Goal: Task Accomplishment & Management: Use online tool/utility

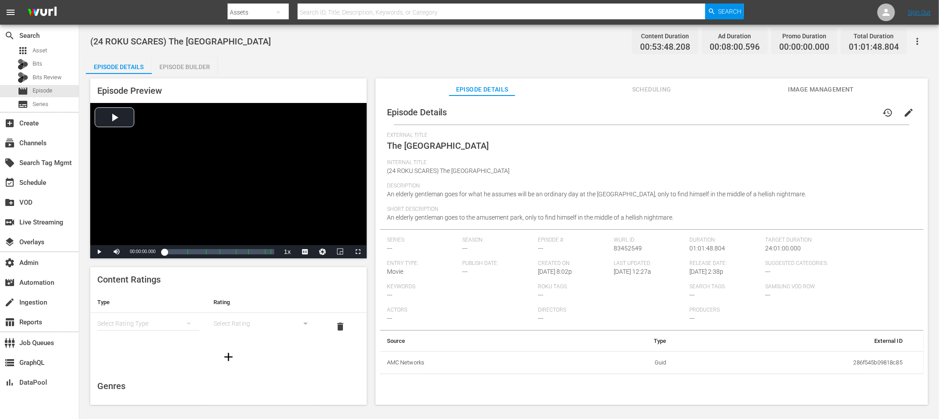
click at [655, 90] on span "Scheduling" at bounding box center [651, 89] width 66 height 11
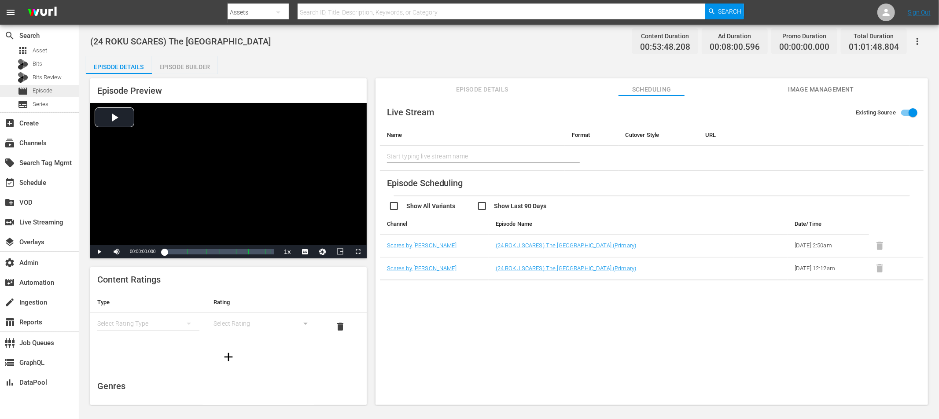
click at [44, 88] on span "Episode" at bounding box center [43, 90] width 20 height 9
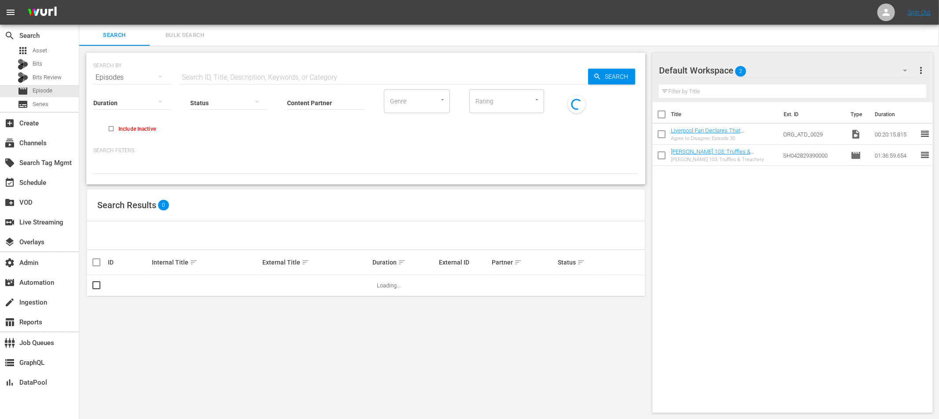
click at [236, 74] on input "text" at bounding box center [384, 77] width 408 height 21
paste input "83452549"
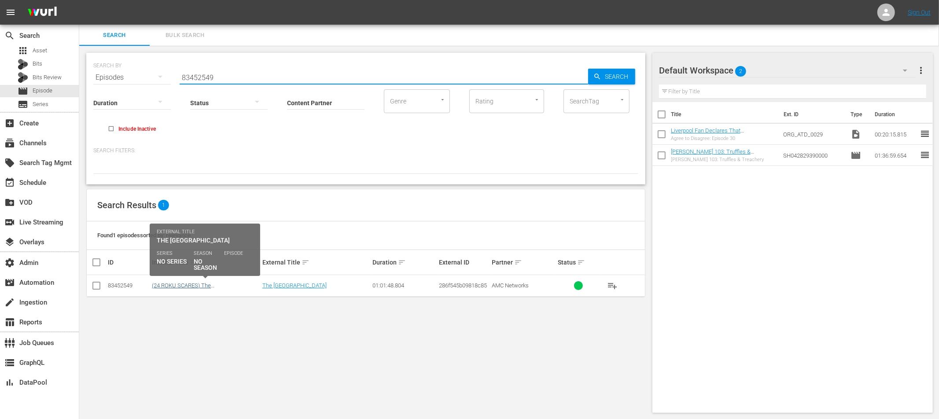
type input "83452549"
click at [211, 284] on link "(24 ROKU SCARES) The Amusement Park" at bounding box center [181, 288] width 59 height 13
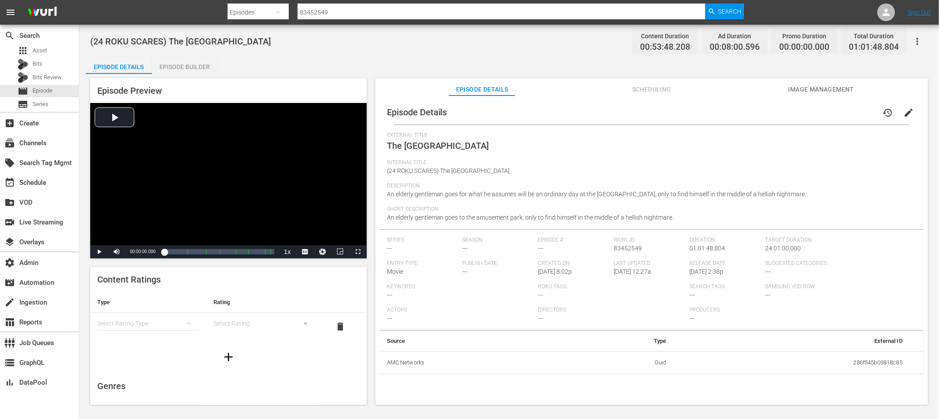
click at [650, 88] on span "Scheduling" at bounding box center [651, 89] width 66 height 11
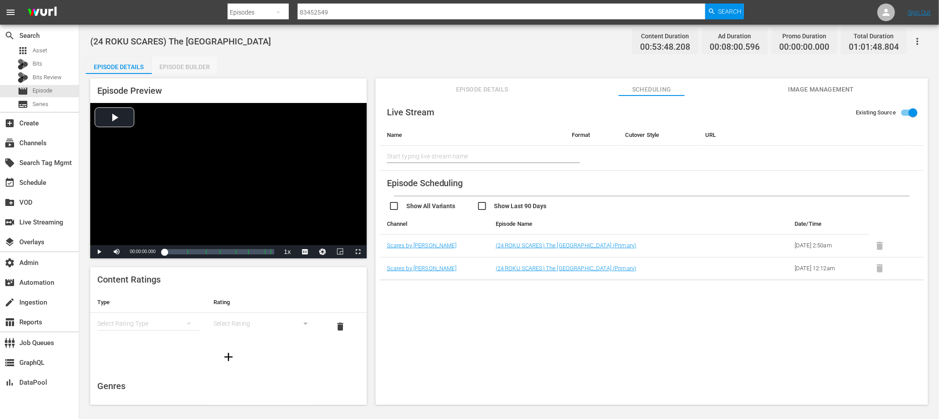
click at [185, 69] on div "Episode Builder" at bounding box center [185, 66] width 66 height 21
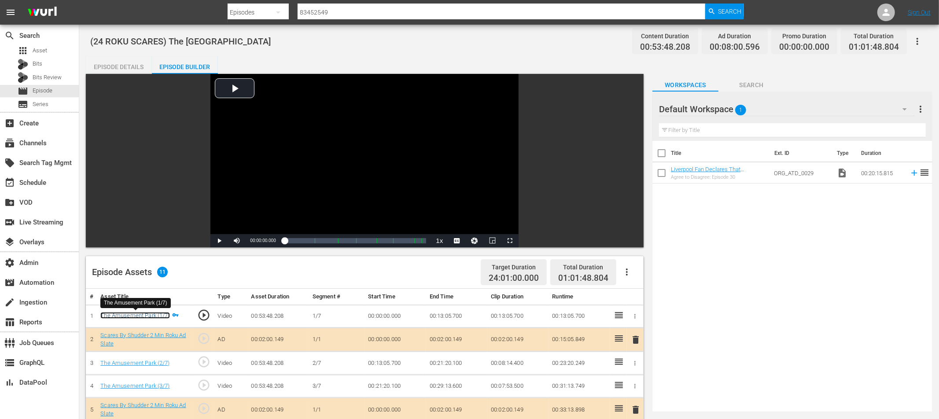
click at [154, 315] on link "The Amusement Park (1/7)" at bounding box center [134, 315] width 69 height 7
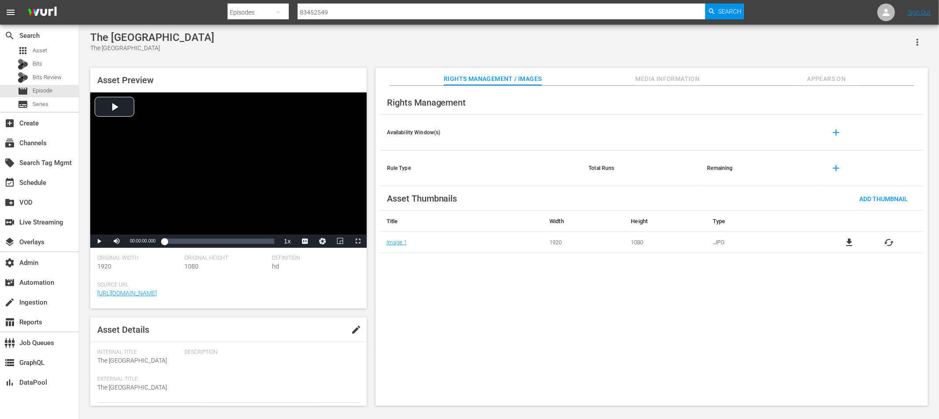
click at [646, 76] on span "Media Information" at bounding box center [668, 79] width 66 height 11
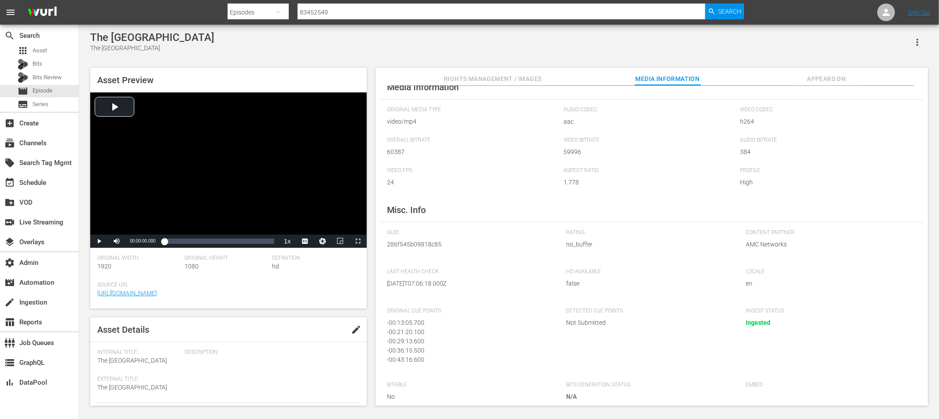
scroll to position [25, 0]
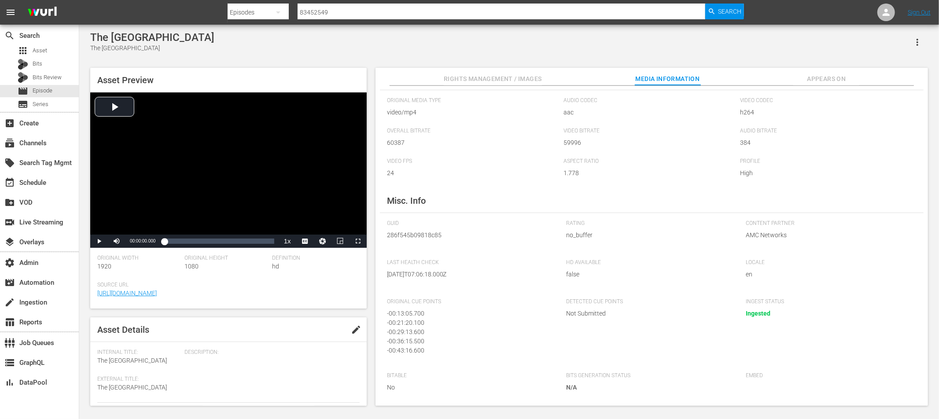
click at [820, 79] on span "Appears On" at bounding box center [826, 79] width 66 height 11
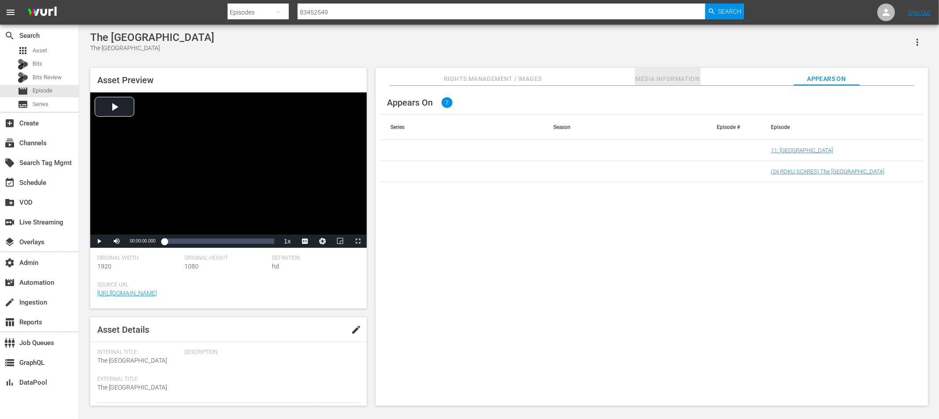
click at [664, 76] on span "Media Information" at bounding box center [668, 79] width 66 height 11
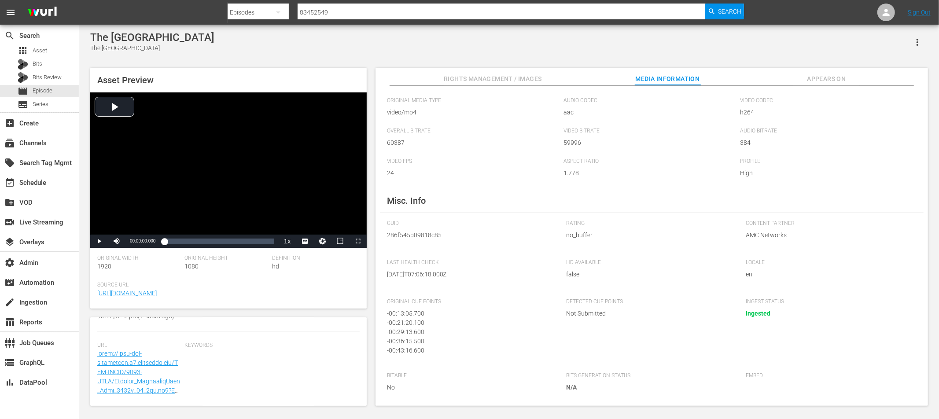
scroll to position [217, 0]
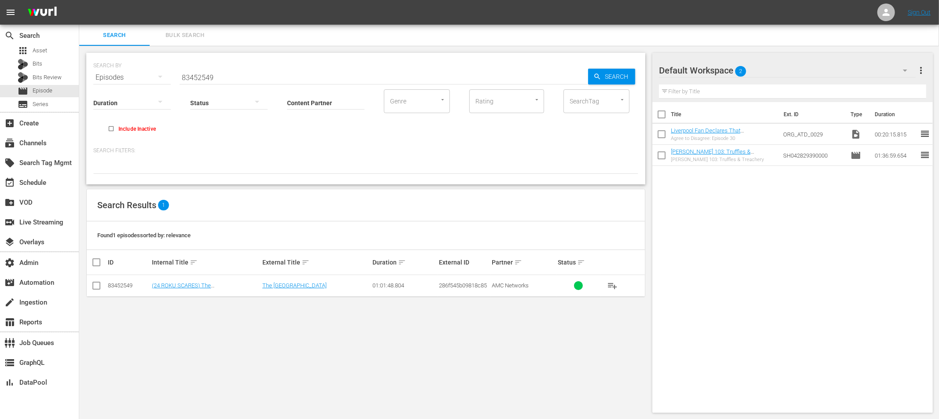
click at [96, 286] on input "checkbox" at bounding box center [96, 287] width 11 height 11
checkbox input "true"
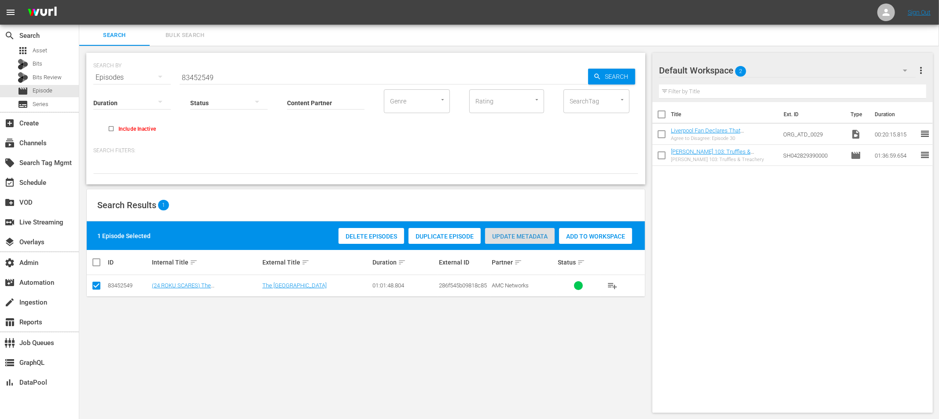
click at [513, 236] on span "Update Metadata" at bounding box center [520, 236] width 70 height 7
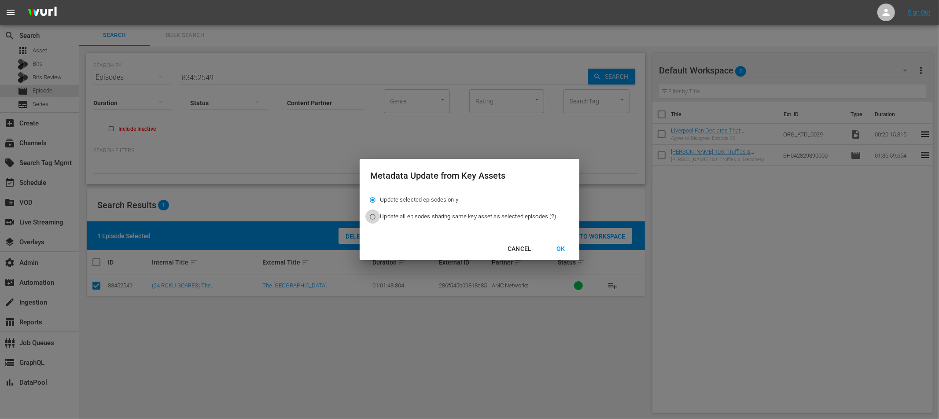
drag, startPoint x: 375, startPoint y: 217, endPoint x: 395, endPoint y: 236, distance: 28.0
click at [375, 217] on input "Update all episodes sharing same key asset as selected episodes (2)" at bounding box center [372, 218] width 15 height 15
radio input "true"
click at [560, 246] on div "OK" at bounding box center [560, 248] width 23 height 11
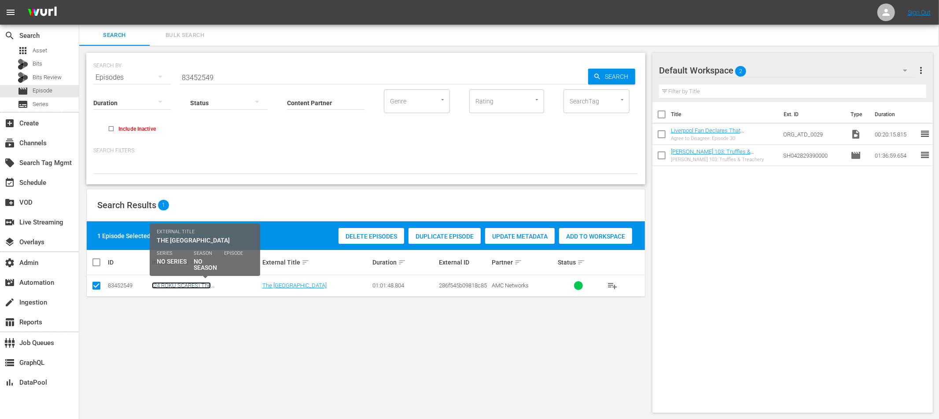
click at [211, 286] on link "(24 ROKU SCARES) The Amusement Park" at bounding box center [181, 288] width 59 height 13
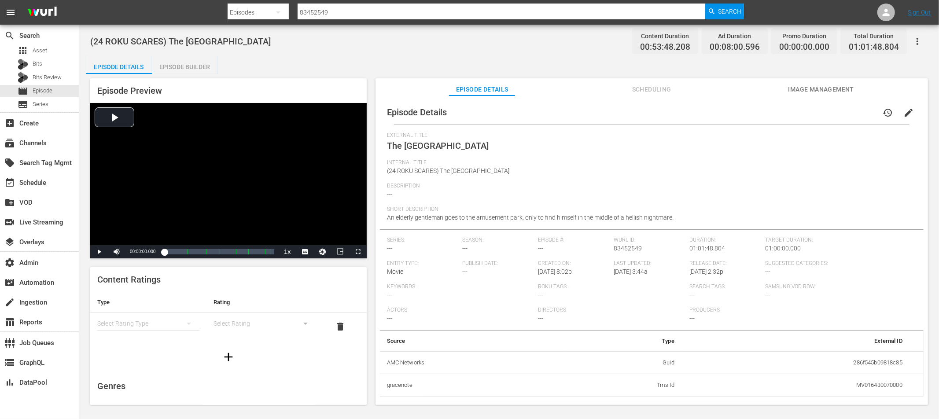
click at [656, 92] on span "Scheduling" at bounding box center [651, 89] width 66 height 11
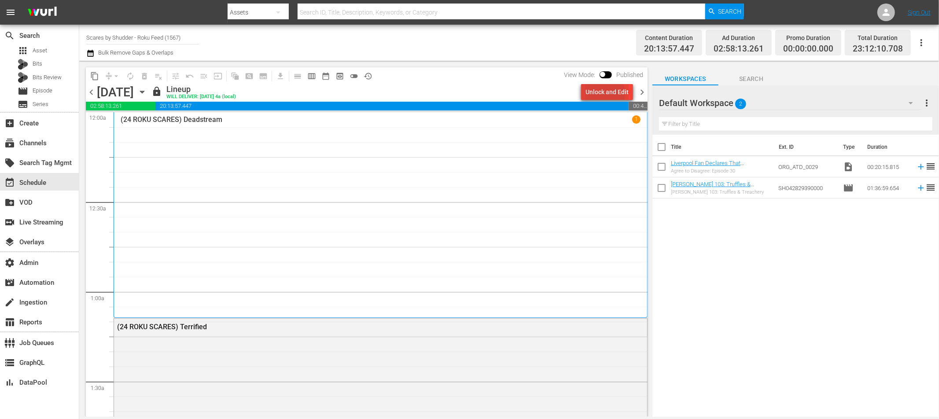
click at [598, 93] on div "Unlock and Edit" at bounding box center [606, 92] width 43 height 16
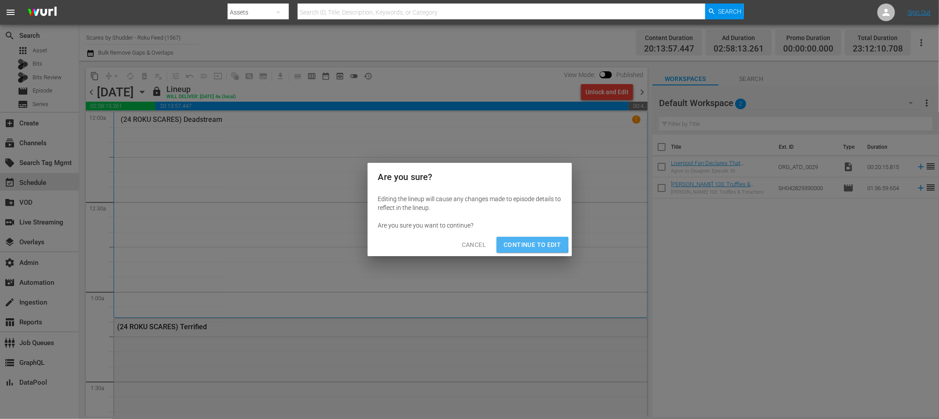
click at [518, 244] on span "Continue to Edit" at bounding box center [532, 244] width 57 height 11
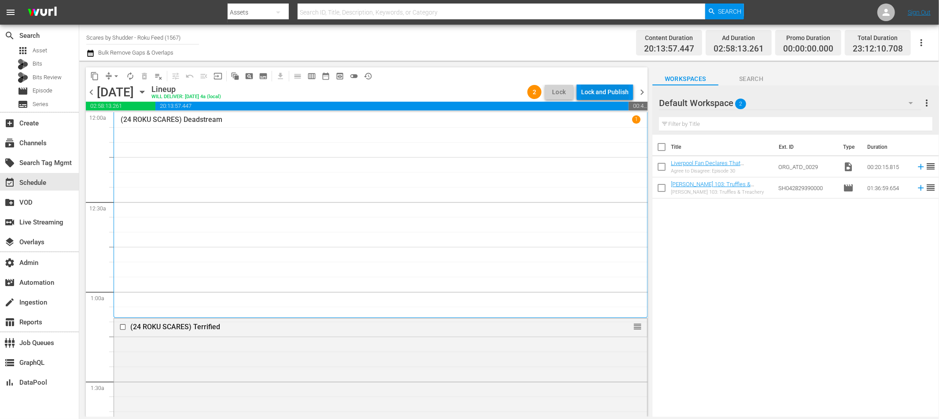
click at [597, 97] on div "Lock and Publish" at bounding box center [605, 92] width 48 height 16
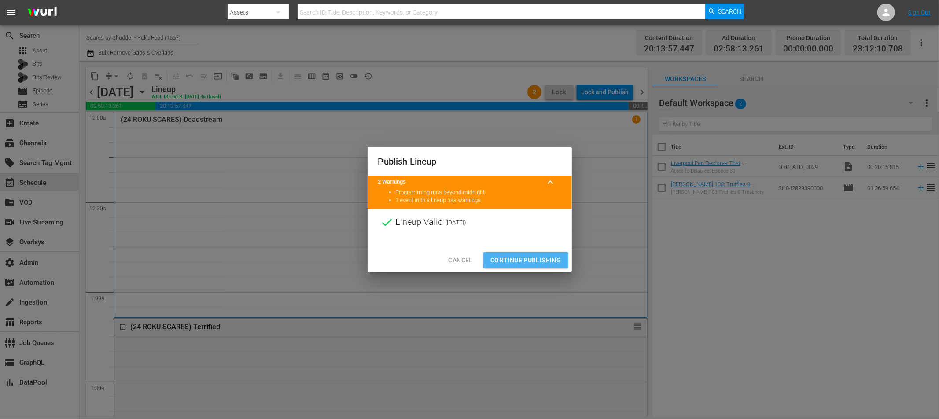
click at [541, 258] on span "Continue Publishing" at bounding box center [525, 260] width 71 height 11
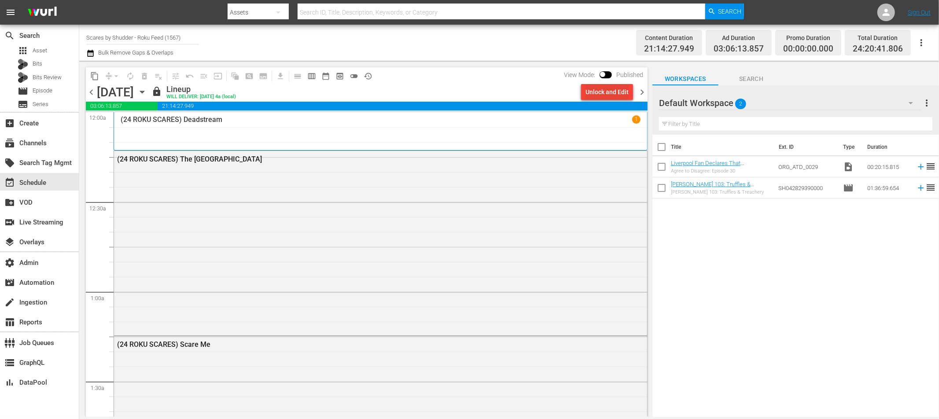
click at [592, 91] on div "Unlock and Edit" at bounding box center [606, 92] width 43 height 16
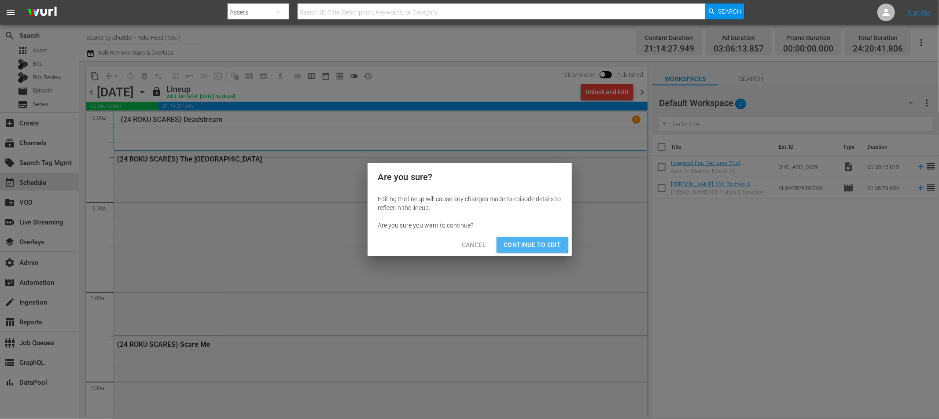
click at [523, 243] on span "Continue to Edit" at bounding box center [532, 244] width 57 height 11
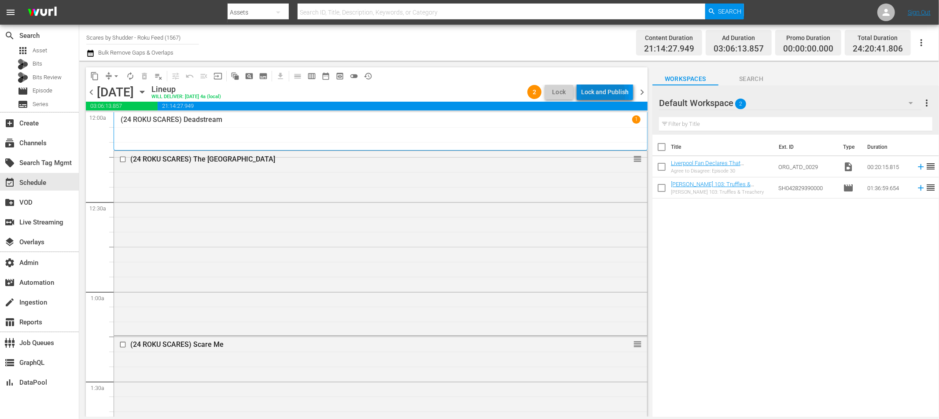
click at [589, 95] on div "Lock and Publish" at bounding box center [605, 92] width 48 height 16
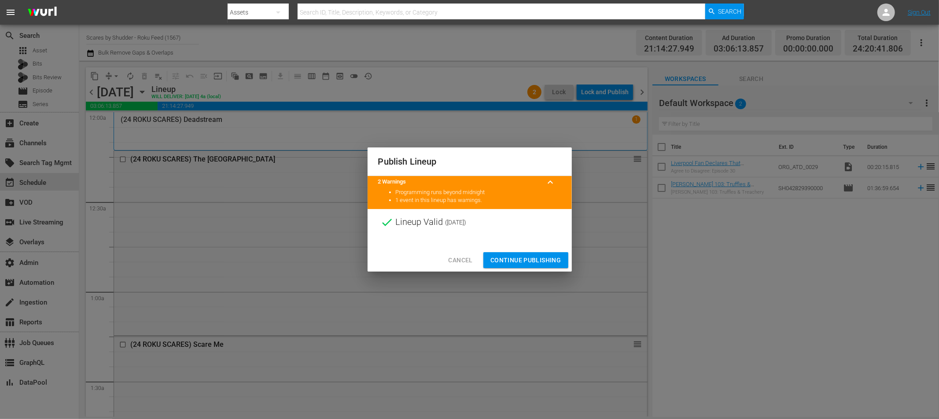
click at [524, 263] on span "Continue Publishing" at bounding box center [525, 260] width 71 height 11
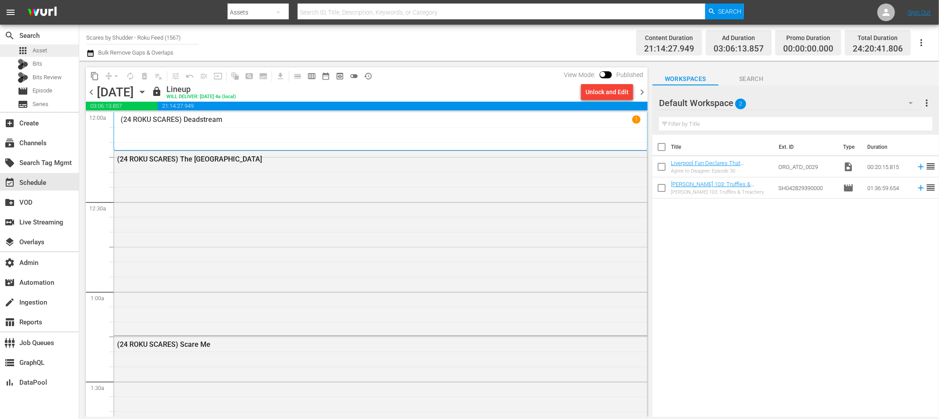
click at [43, 51] on span "Asset" at bounding box center [40, 50] width 15 height 9
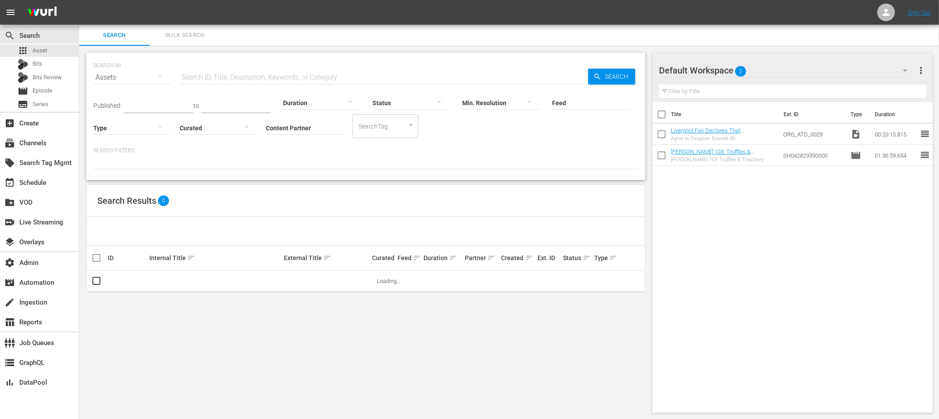
click at [240, 80] on input "text" at bounding box center [384, 77] width 408 height 21
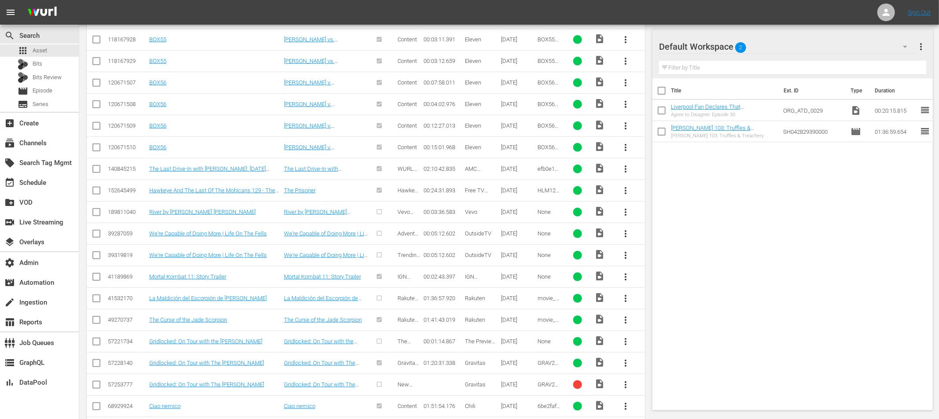
scroll to position [566, 0]
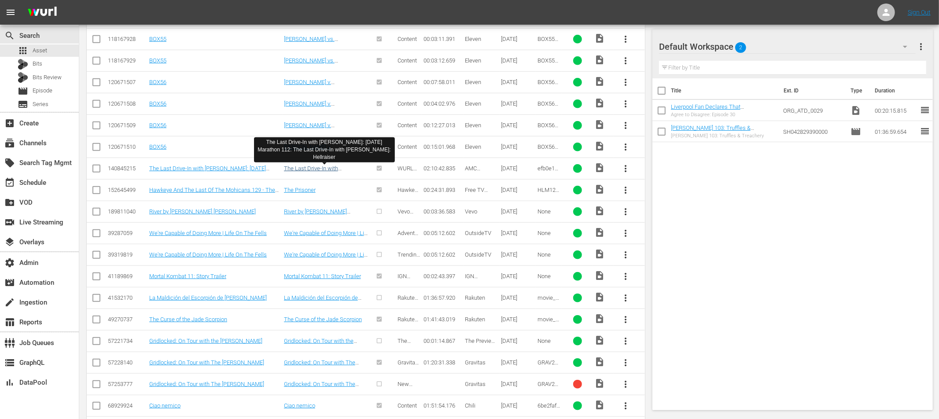
type input "briggs"
click at [314, 169] on link "The Last Drive-In with Joe Bob Briggs: July 2018 Marathon 112: The Last Drive-I…" at bounding box center [324, 178] width 81 height 26
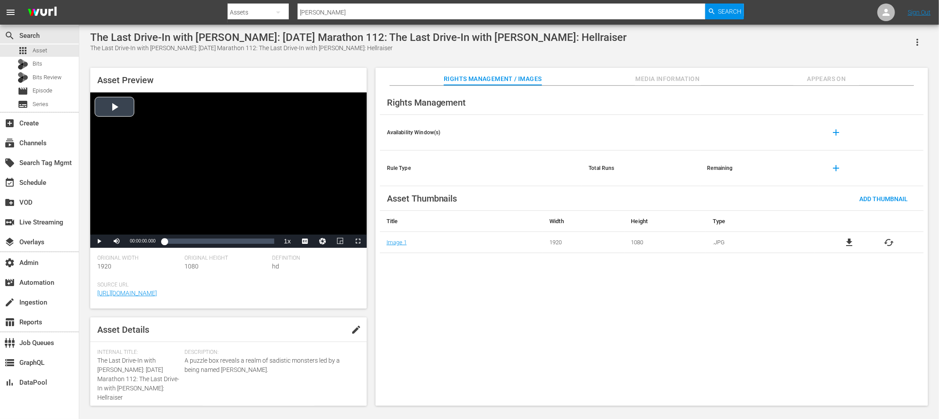
drag, startPoint x: 123, startPoint y: 114, endPoint x: 126, endPoint y: 118, distance: 5.0
click at [123, 114] on div "Video Player" at bounding box center [228, 163] width 276 height 142
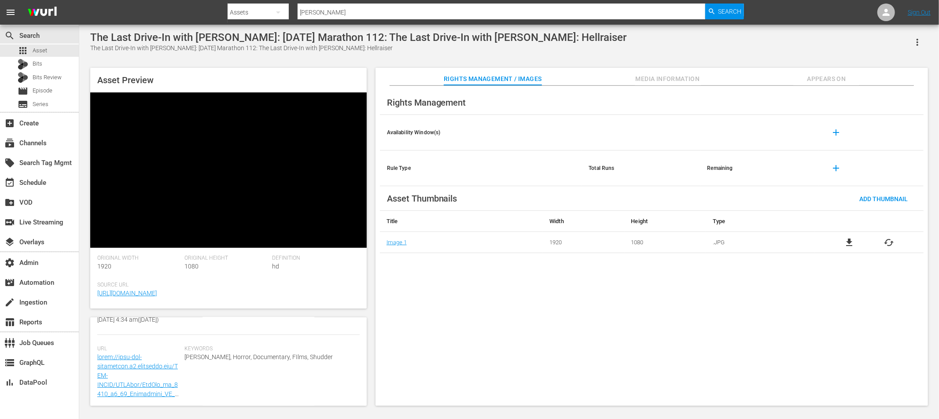
scroll to position [272, 0]
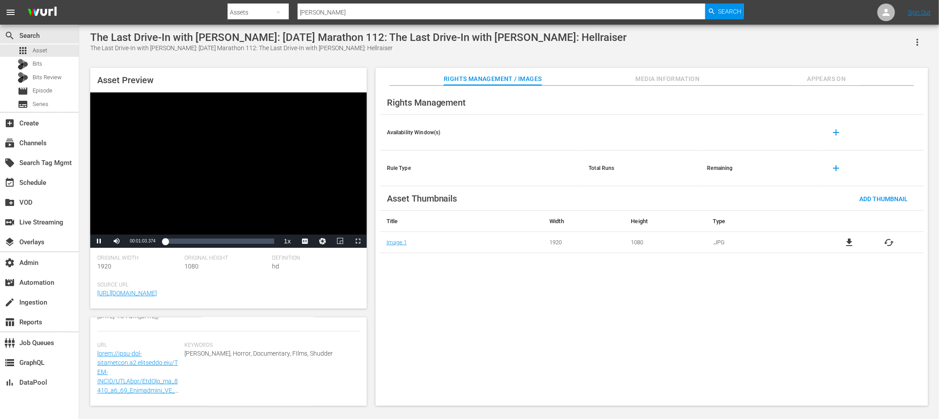
click at [177, 194] on div "Video Player" at bounding box center [228, 163] width 276 height 142
click at [179, 242] on div "Loaded : 1.61% 00:17:19.411 00:01:03.639" at bounding box center [219, 241] width 110 height 9
click at [99, 241] on span "Video Player" at bounding box center [99, 241] width 0 height 0
click at [656, 80] on span "Media Information" at bounding box center [668, 79] width 66 height 11
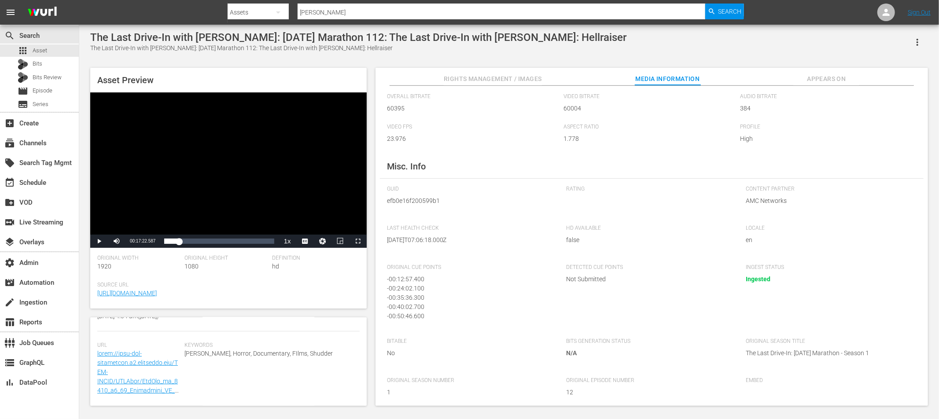
scroll to position [64, 0]
drag, startPoint x: 788, startPoint y: 349, endPoint x: 746, endPoint y: 348, distance: 42.3
click at [746, 348] on span "The Last Drive-In: July 2018 Marathon - Season 1" at bounding box center [829, 348] width 166 height 9
copy span "The Last Drive-In"
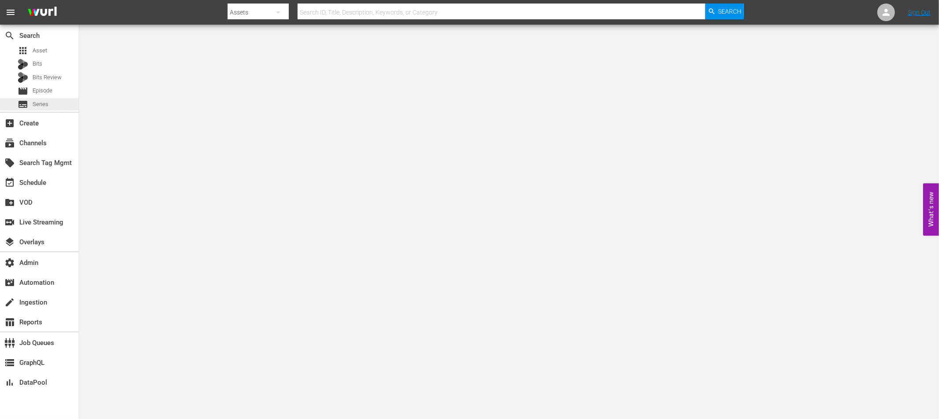
click at [42, 102] on span "Series" at bounding box center [41, 104] width 16 height 9
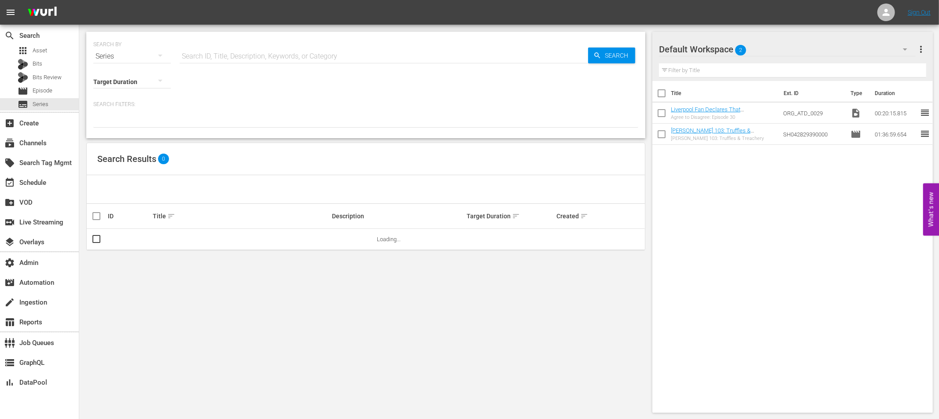
click at [221, 56] on input "text" at bounding box center [384, 56] width 408 height 21
paste input "The Last Drive-In"
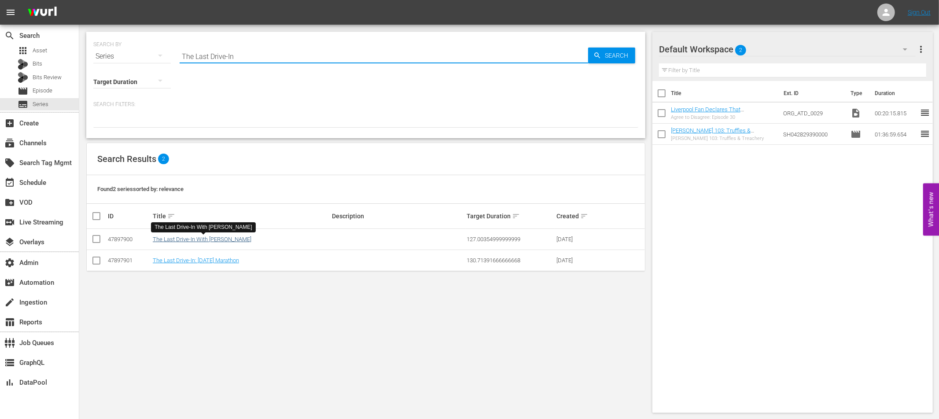
type input "The Last Drive-In"
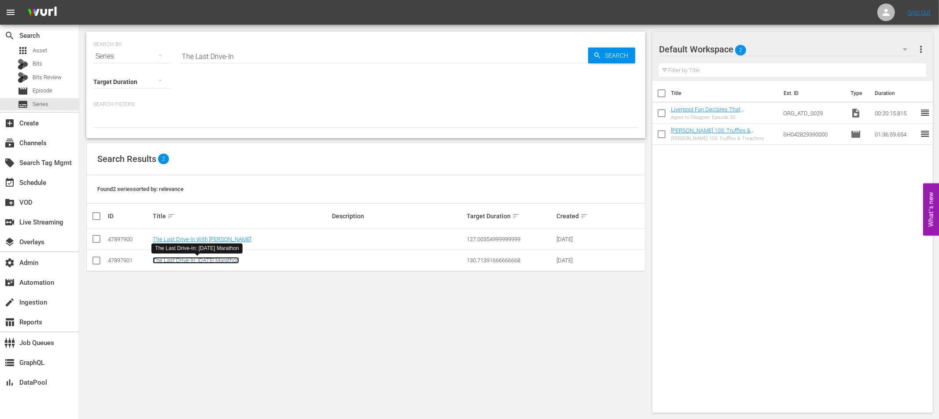
click at [205, 261] on link "The Last Drive-In: July 2018 Marathon" at bounding box center [196, 260] width 86 height 7
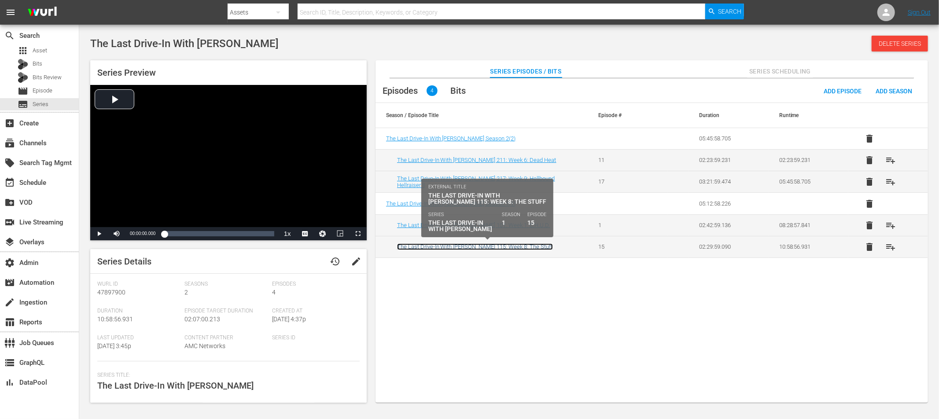
click at [533, 248] on link "The Last Drive-In With [PERSON_NAME] 115: Week 8: The Stuff" at bounding box center [475, 246] width 156 height 7
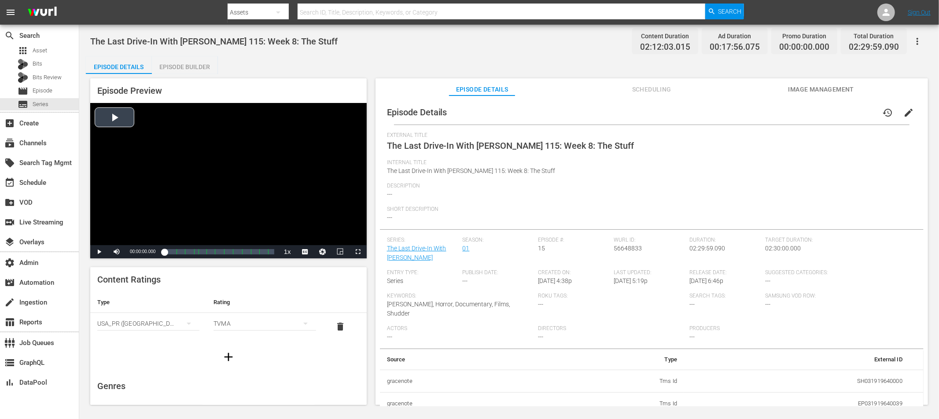
click at [113, 116] on div "Video Player" at bounding box center [228, 174] width 276 height 142
click at [180, 252] on div "Loaded : 7.58% 00:21:41.073 The Last Drive-In With Joe Bob Briggs 115: Week 8: …" at bounding box center [219, 251] width 110 height 9
click at [47, 50] on div "apps Asset" at bounding box center [39, 50] width 79 height 12
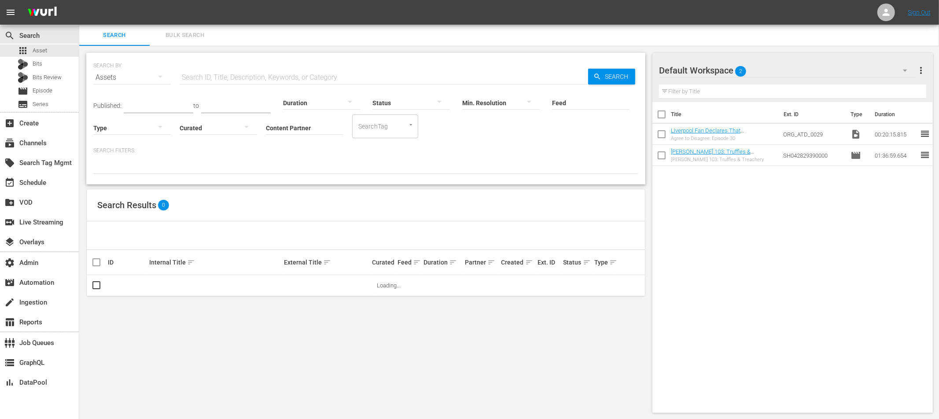
click at [213, 77] on input "text" at bounding box center [384, 77] width 408 height 21
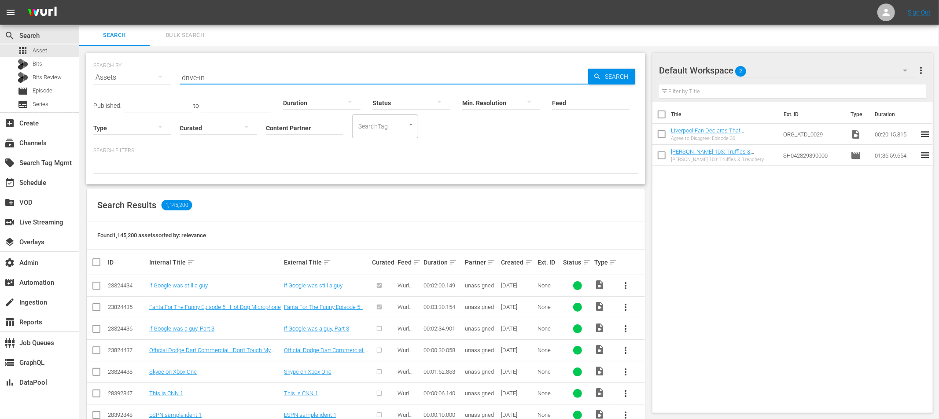
type input "drive-in"
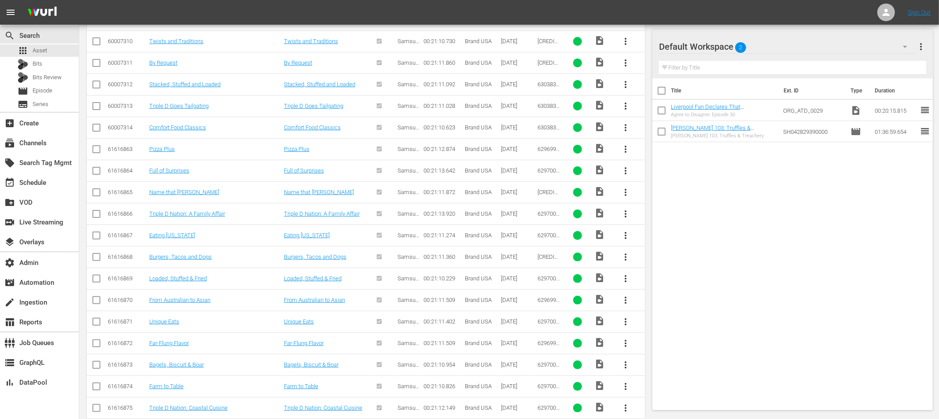
scroll to position [3351, 0]
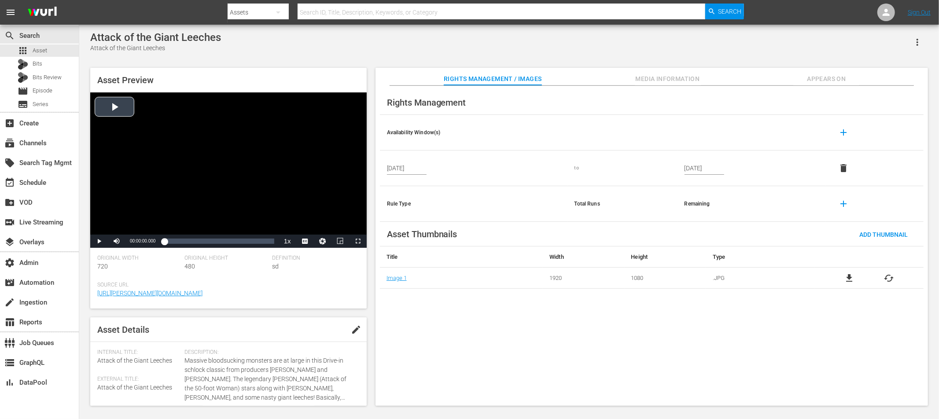
click at [127, 112] on div "Video Player" at bounding box center [228, 163] width 276 height 142
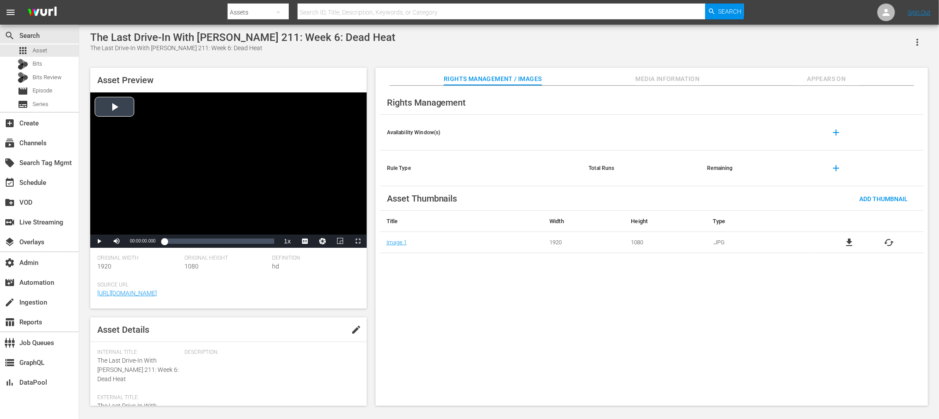
click at [117, 109] on div "Video Player" at bounding box center [228, 163] width 276 height 142
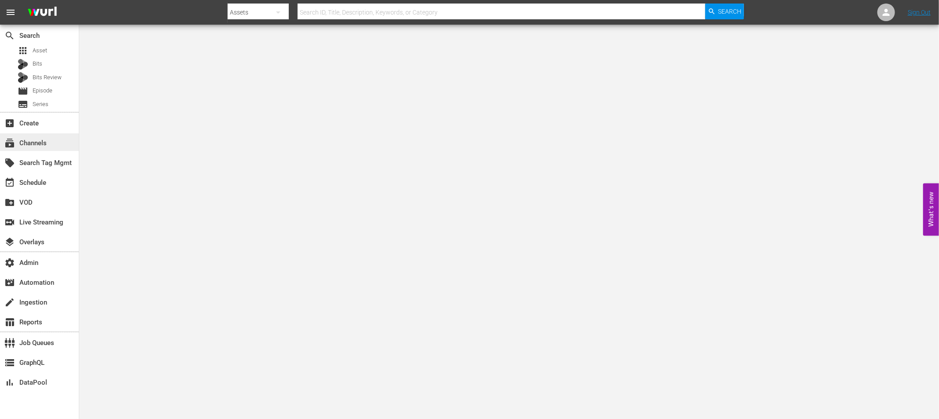
click at [37, 144] on div "subscriptions Channels" at bounding box center [24, 142] width 49 height 8
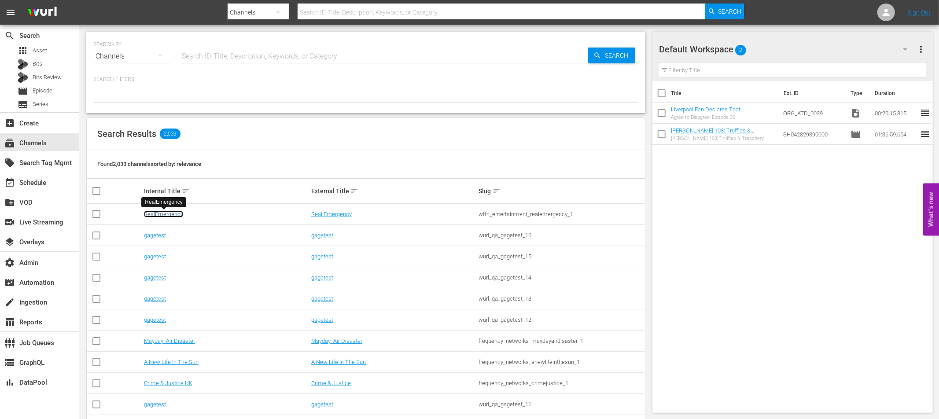
click at [160, 215] on link "RealEmergency" at bounding box center [163, 214] width 39 height 7
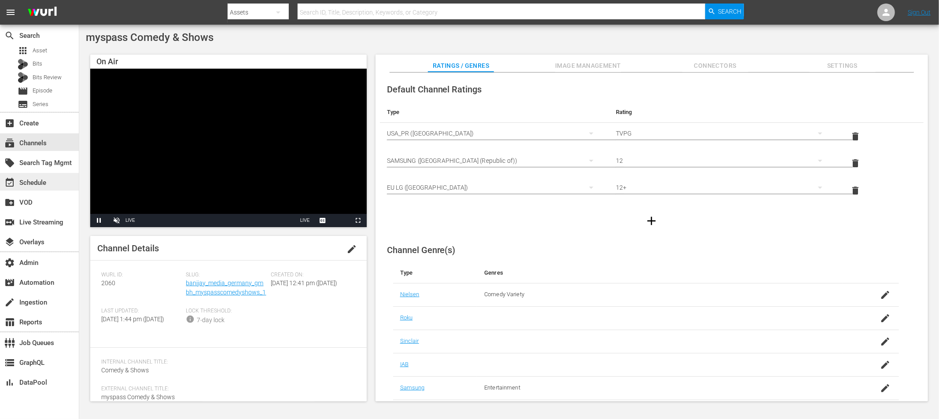
click at [28, 184] on div "event_available Schedule" at bounding box center [24, 181] width 49 height 8
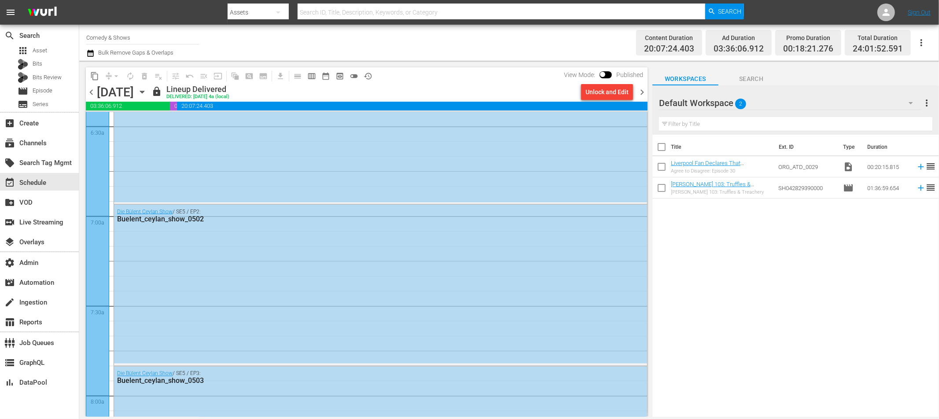
scroll to position [1155, 0]
click at [247, 287] on div "Die Bülent Ceylan Show / SE5 / EP2: Buelent_ceylan_show_0502" at bounding box center [380, 282] width 533 height 159
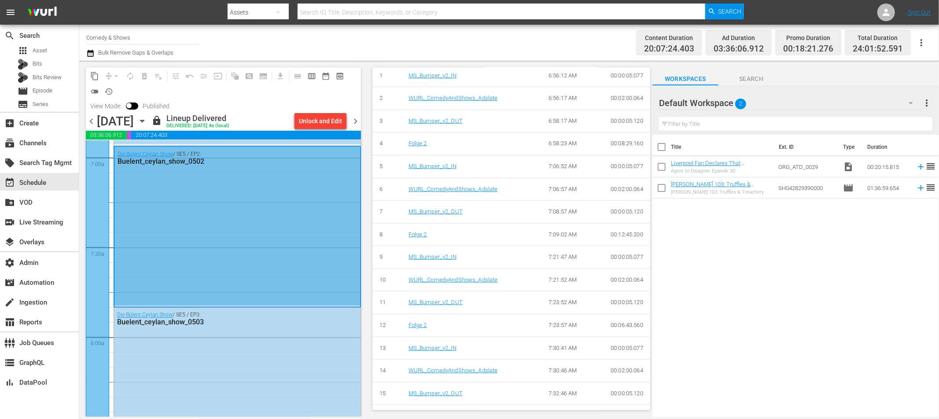
scroll to position [1275, 0]
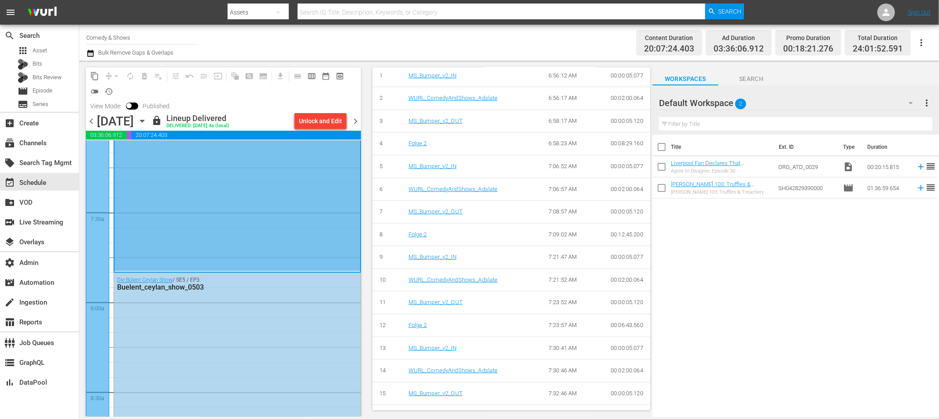
click at [217, 340] on div "Die Bülent Ceylan Show / SE5 / EP3: Buelent_ceylan_show_0503" at bounding box center [237, 354] width 246 height 162
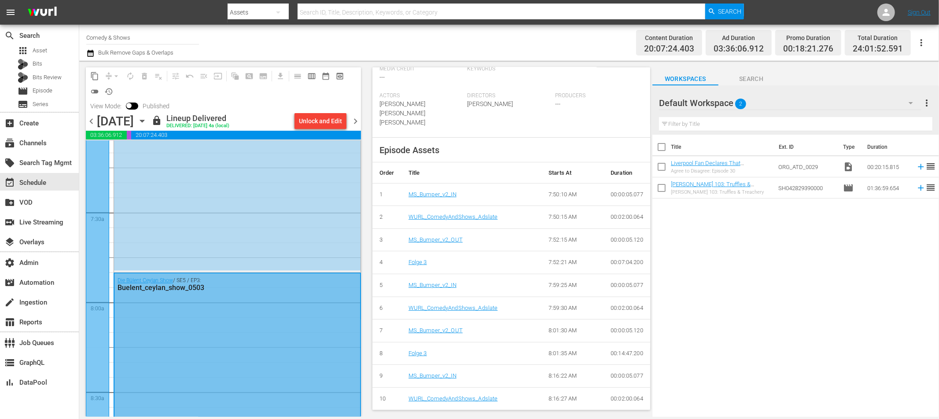
scroll to position [285, 0]
